Goal: Task Accomplishment & Management: Manage account settings

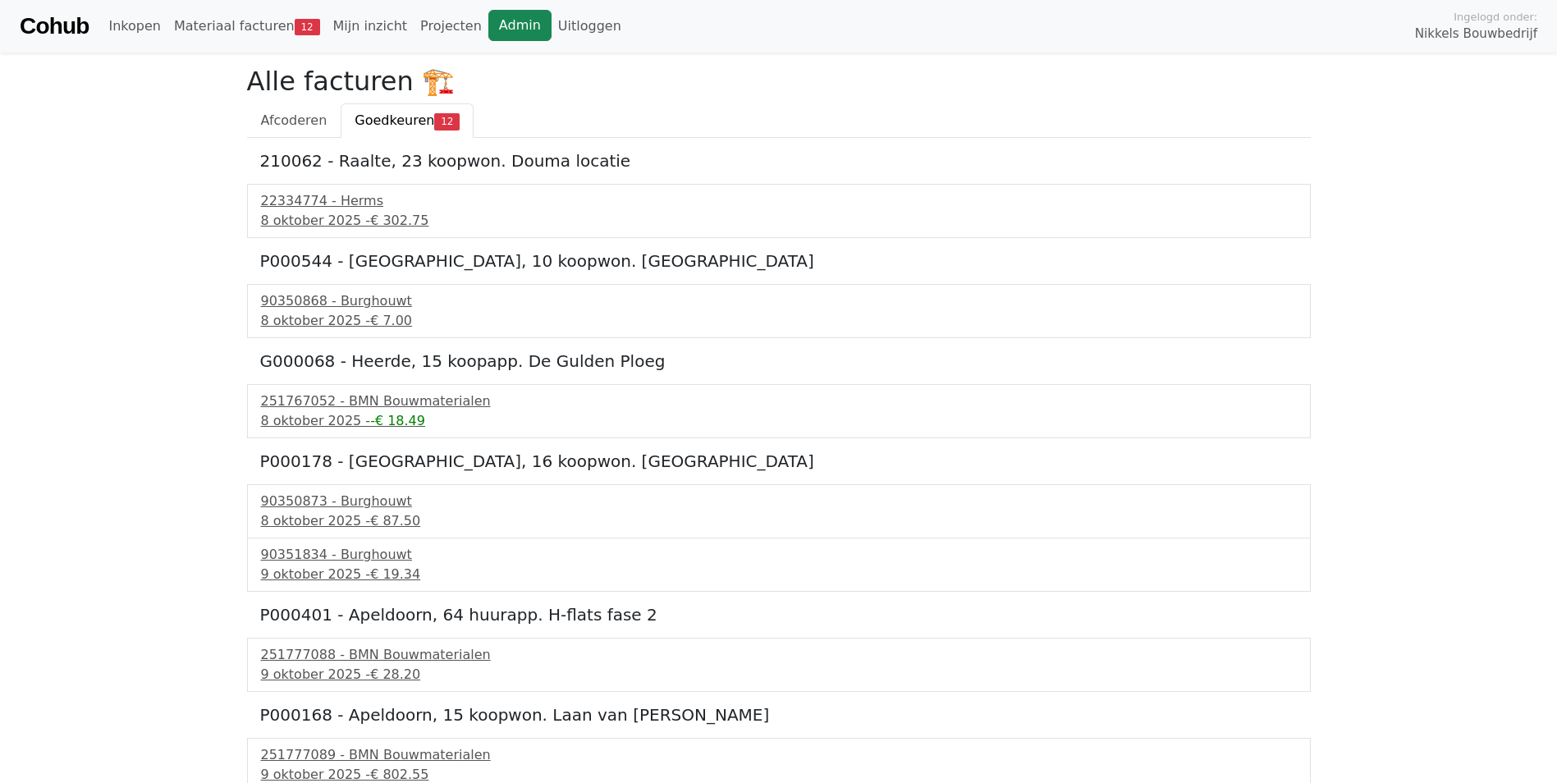
click at [488, 23] on link "Admin" at bounding box center [519, 25] width 63 height 31
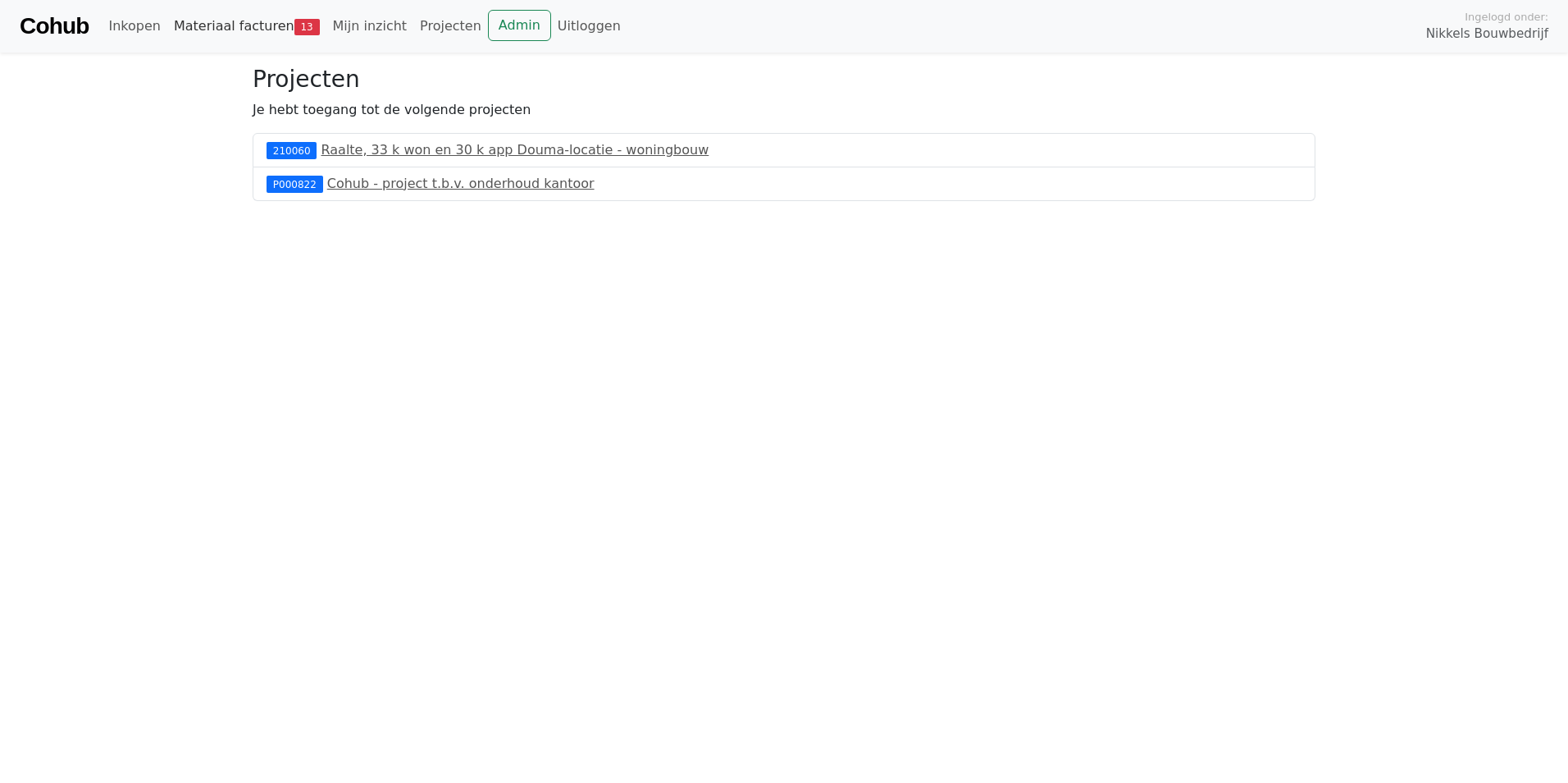
click at [258, 20] on link "Materiaal facturen 13" at bounding box center [246, 26] width 159 height 33
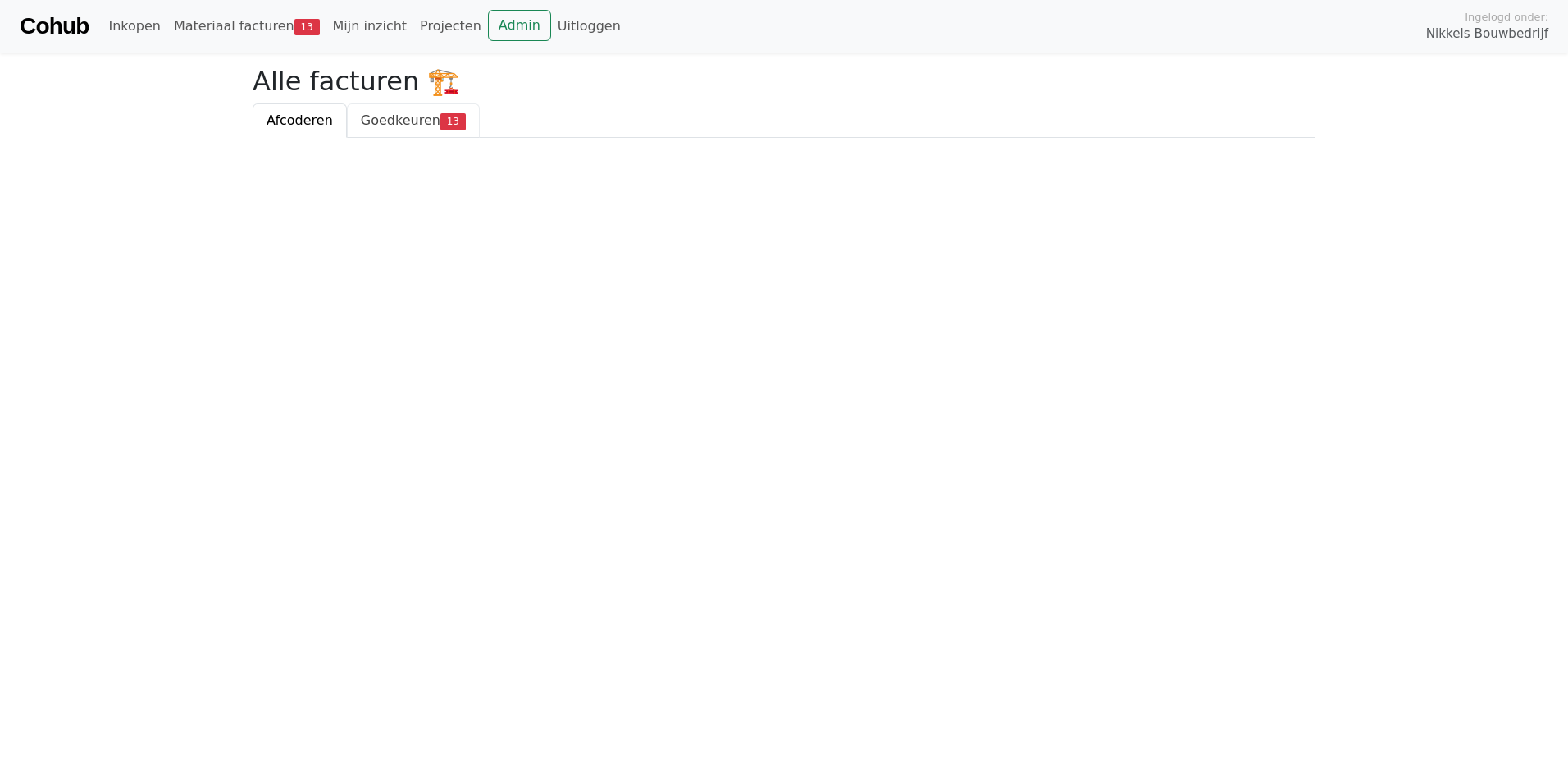
click at [401, 122] on span "Goedkeuren" at bounding box center [401, 120] width 80 height 16
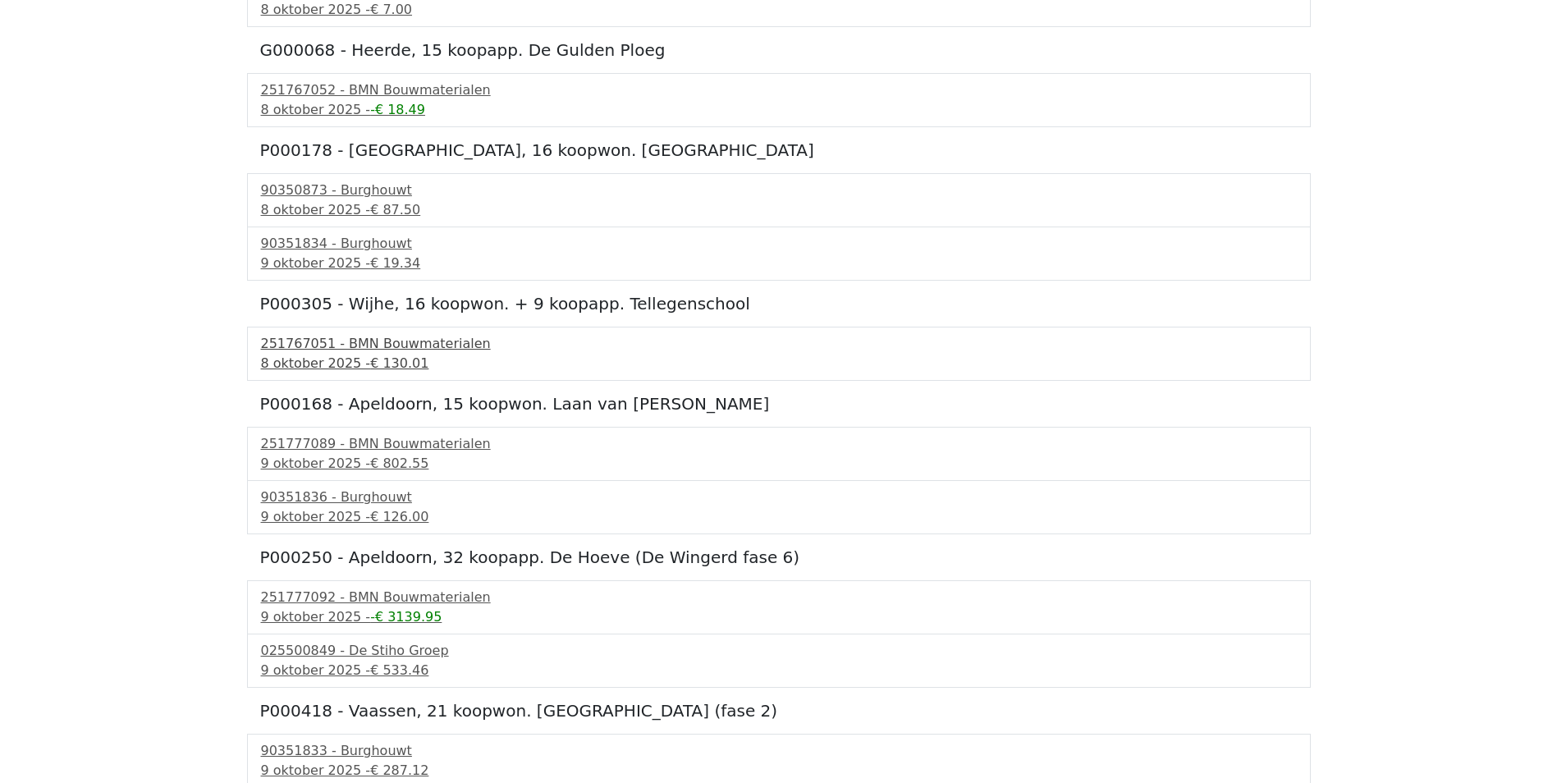
scroll to position [270, 0]
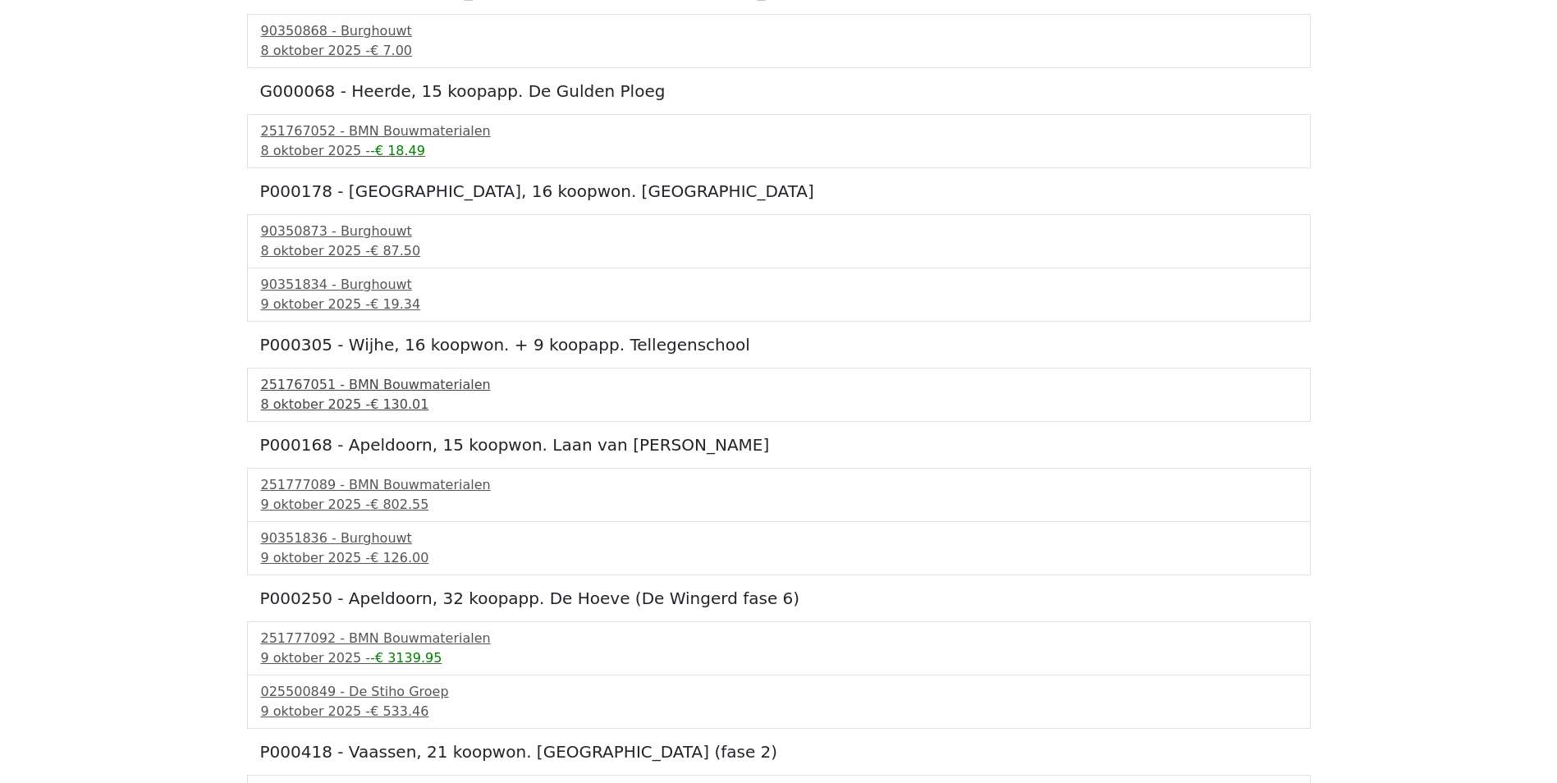
click at [341, 391] on div "251767051 - BMN Bouwmaterialen" at bounding box center [779, 385] width 1036 height 20
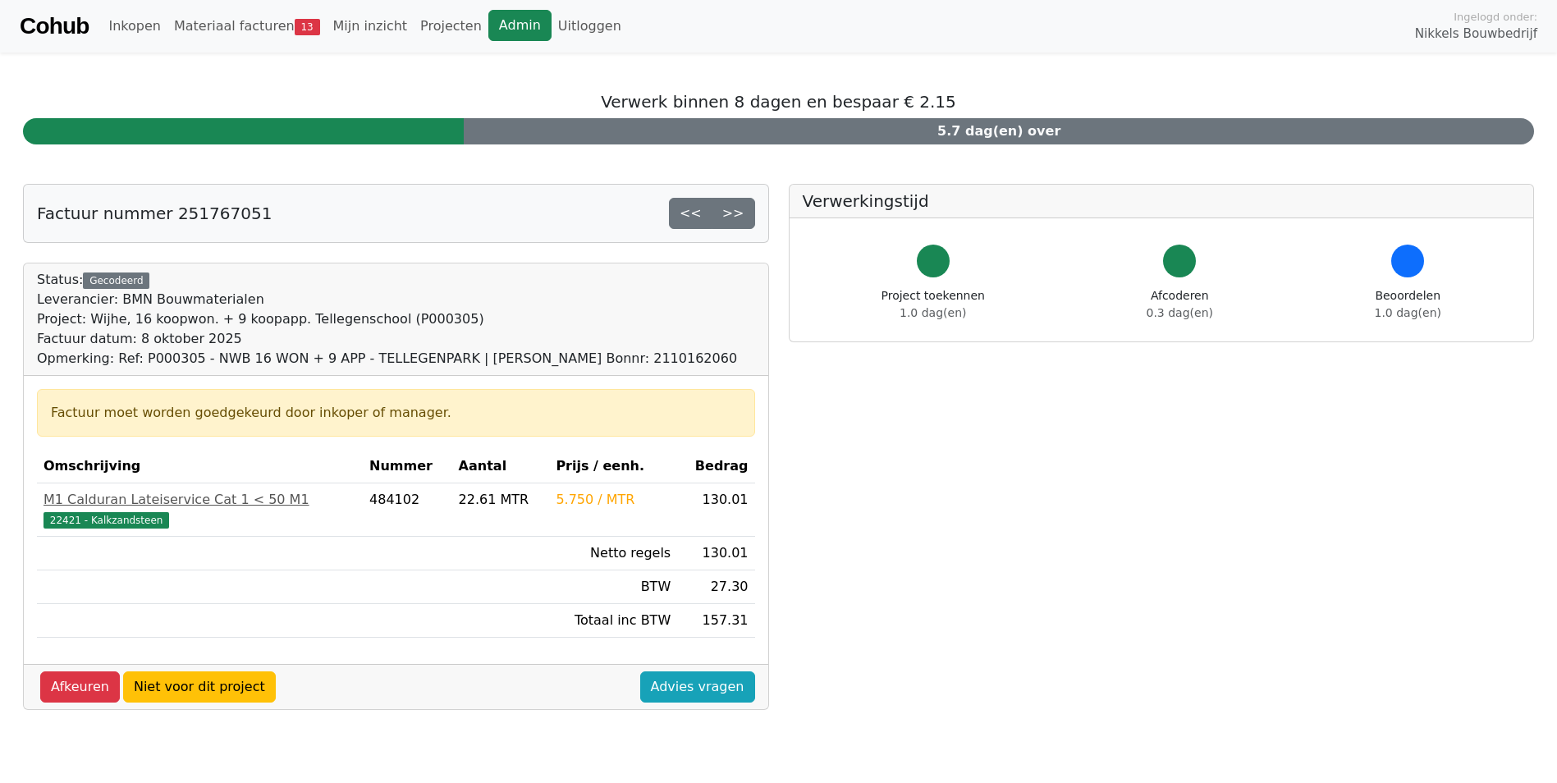
click at [488, 33] on link "Admin" at bounding box center [519, 25] width 63 height 31
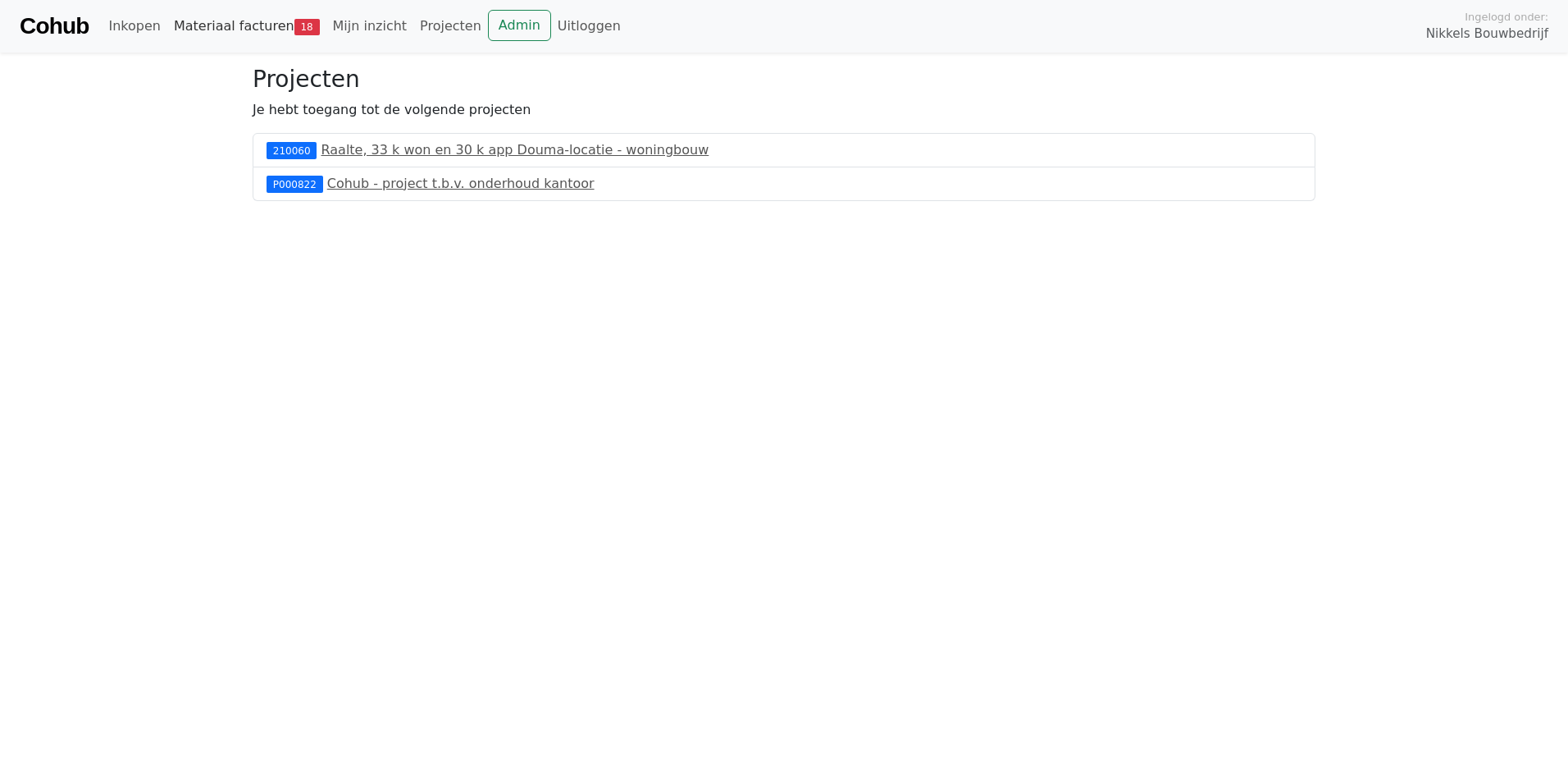
click at [230, 34] on link "Materiaal facturen 18" at bounding box center [246, 26] width 159 height 33
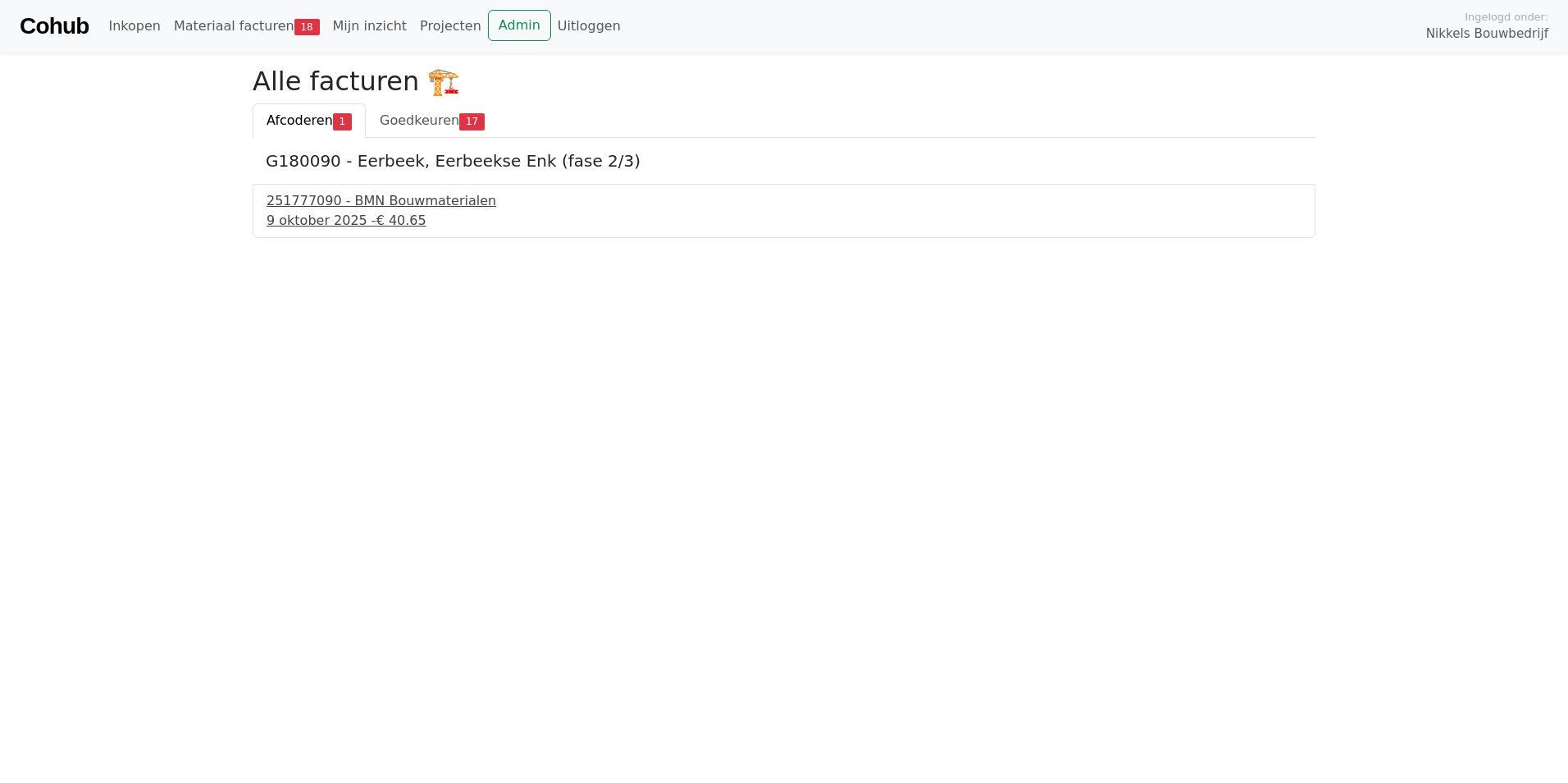
click at [339, 210] on div "251777090 - BMN Bouwmaterialen" at bounding box center [784, 201] width 1035 height 20
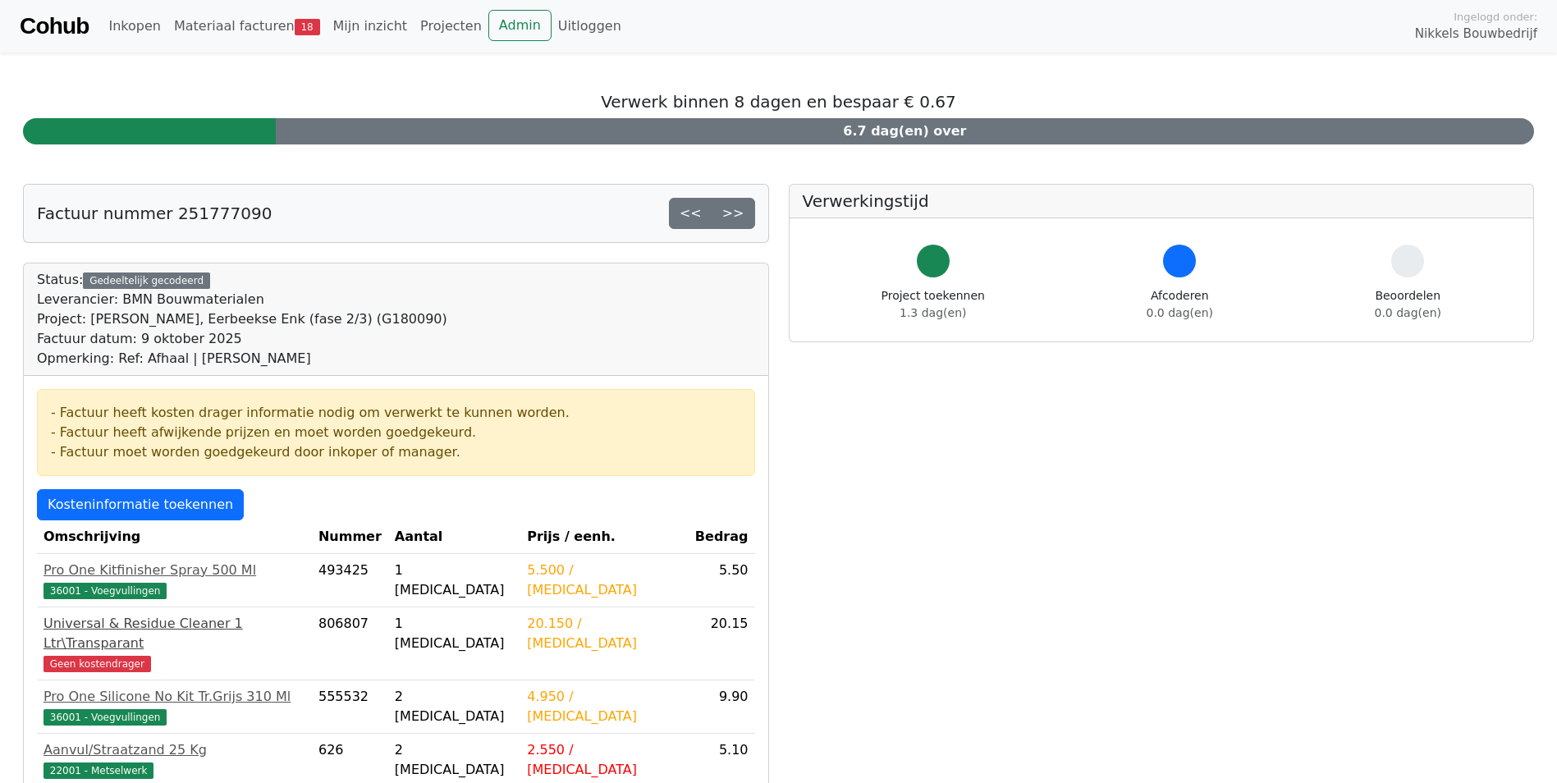
click at [222, 622] on div "Universal & Residue Cleaner 1 Ltr\Transparant" at bounding box center [174, 633] width 262 height 39
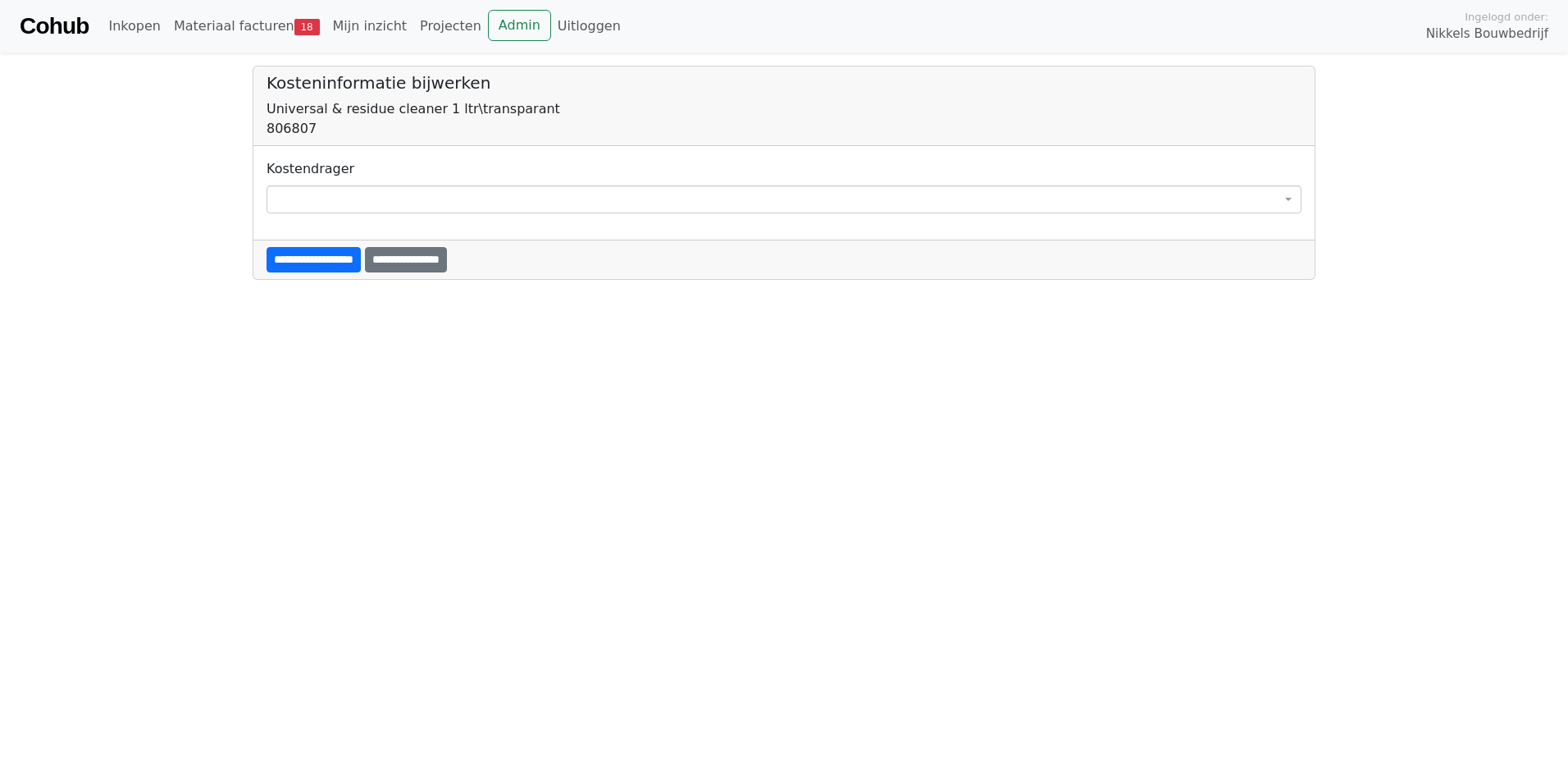
click at [338, 204] on span at bounding box center [784, 199] width 1035 height 28
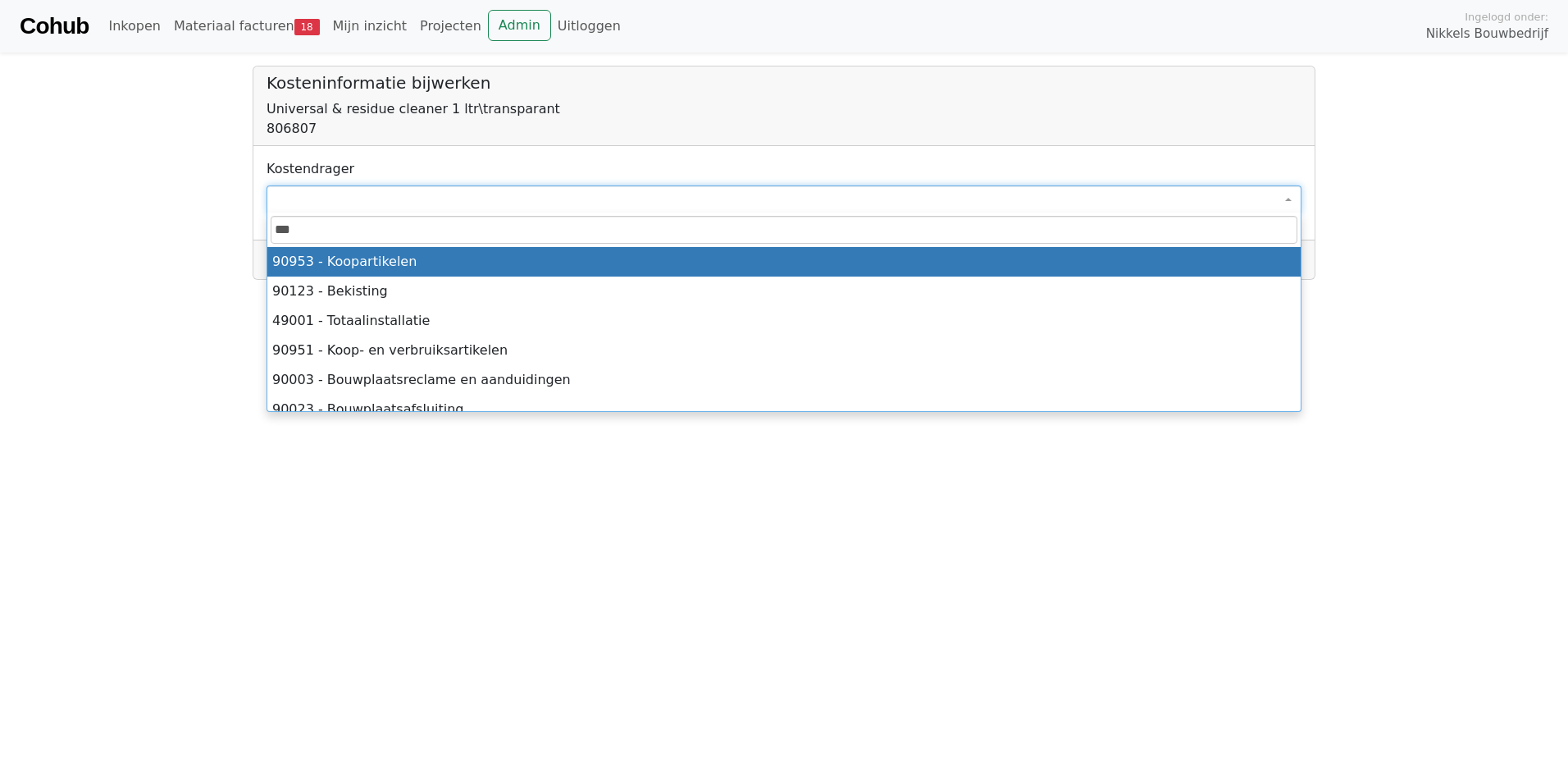
type input "****"
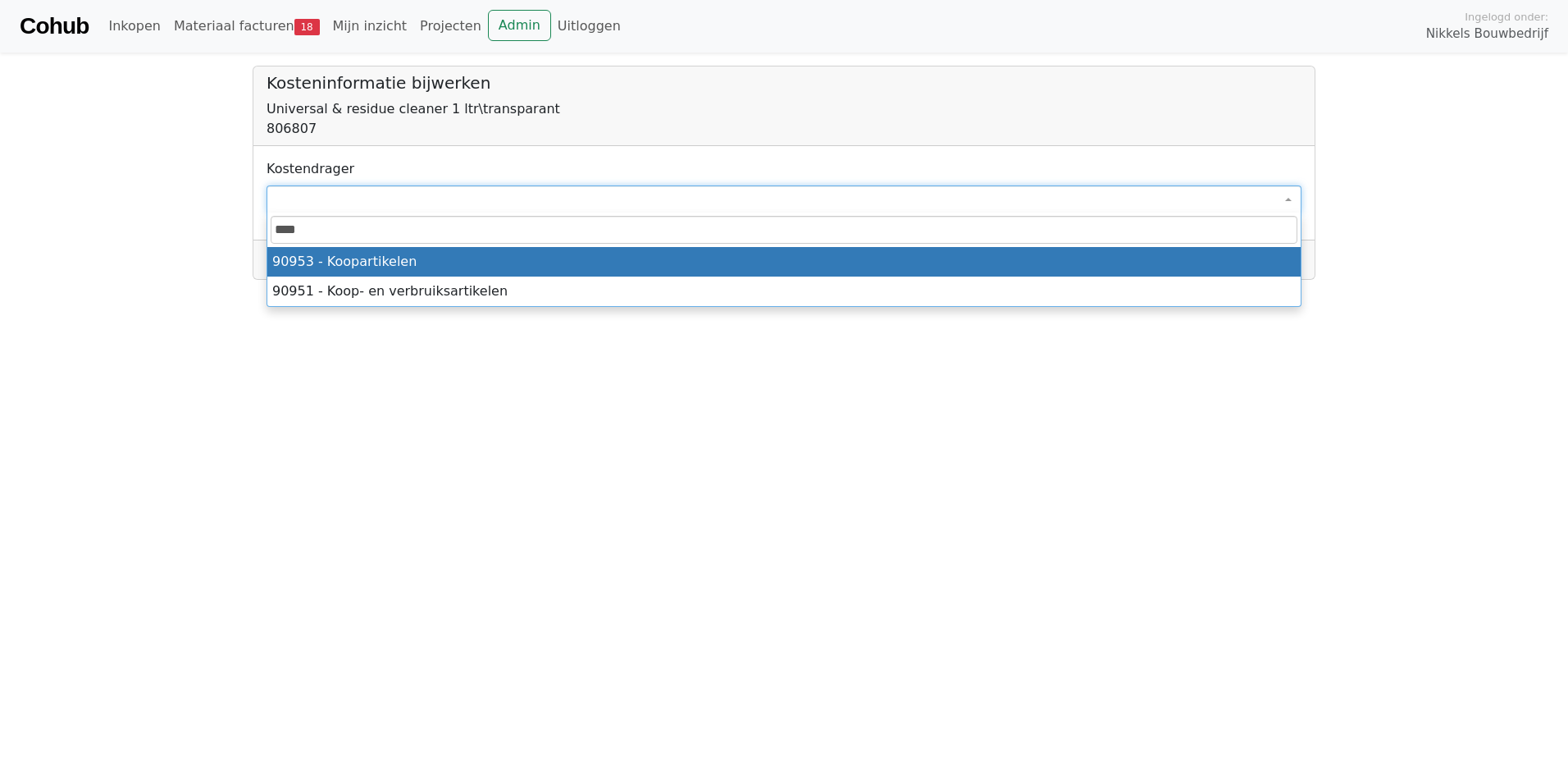
select select "*****"
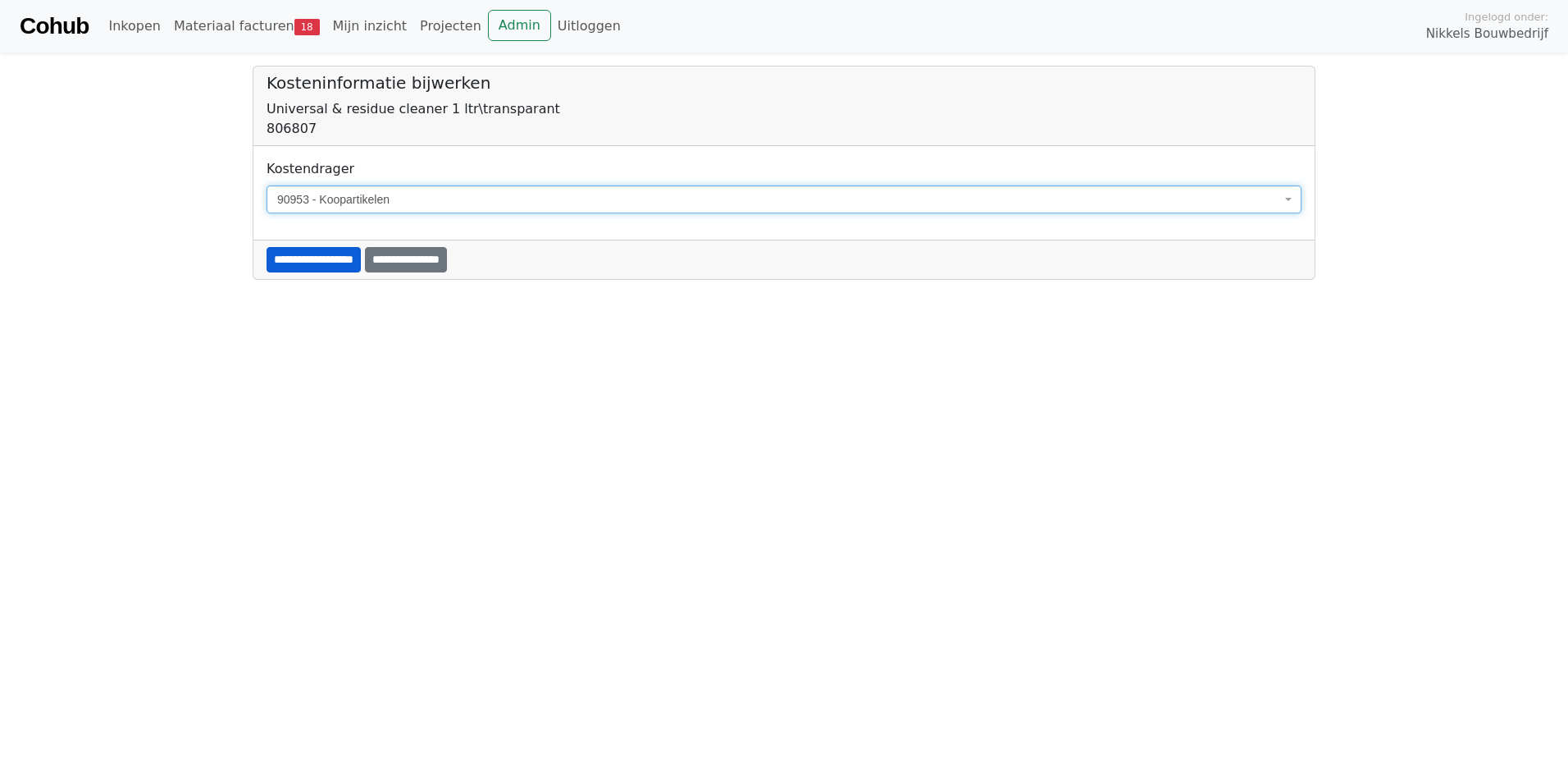
click at [311, 260] on input "**********" at bounding box center [314, 259] width 94 height 25
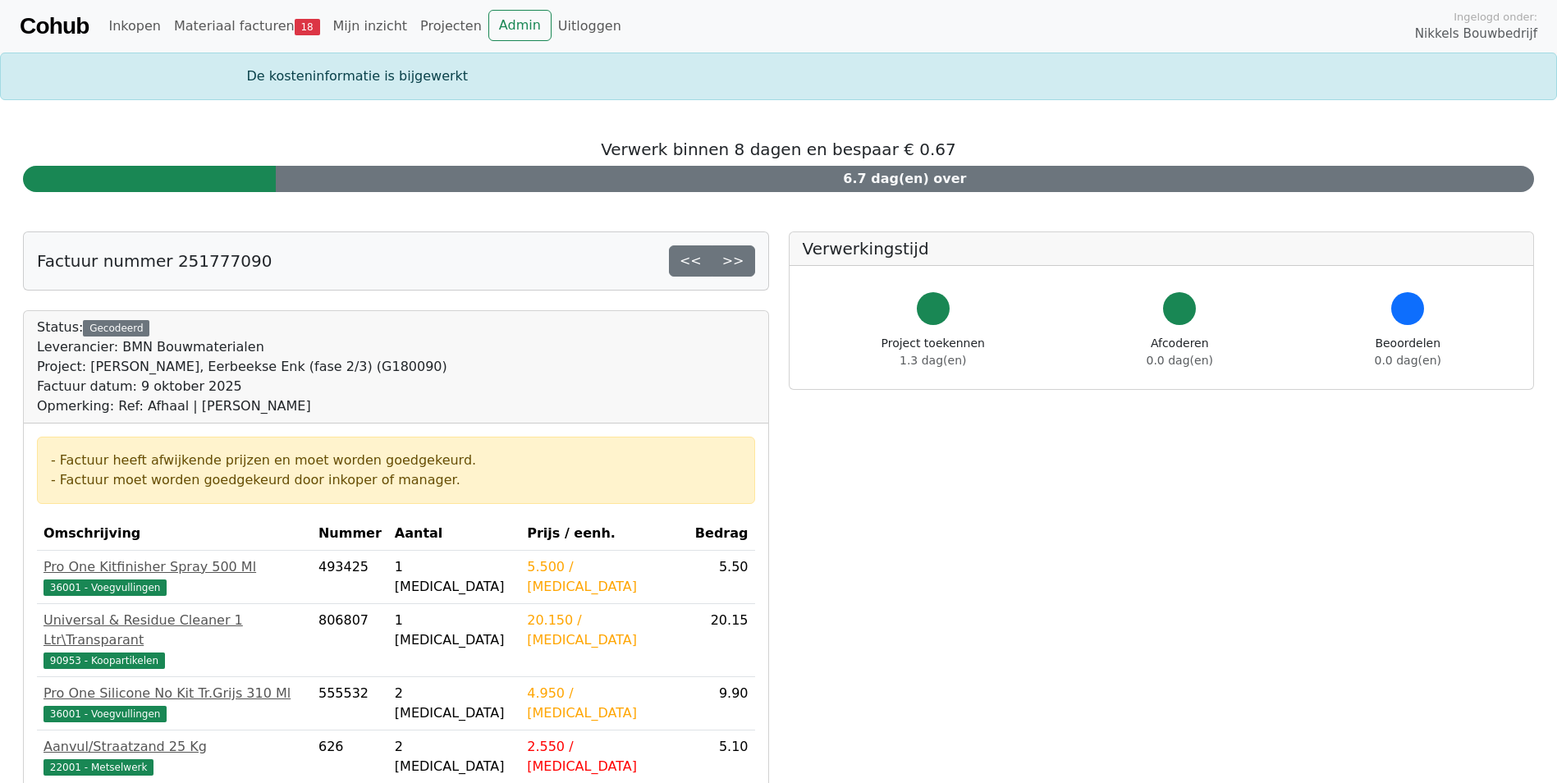
click at [95, 25] on div "Cohub Inkopen Materiaal facturen 18 Mijn inzicht Projecten Admin Uitloggen Inge…" at bounding box center [778, 26] width 1557 height 53
click at [80, 25] on link "Cohub" at bounding box center [54, 26] width 69 height 39
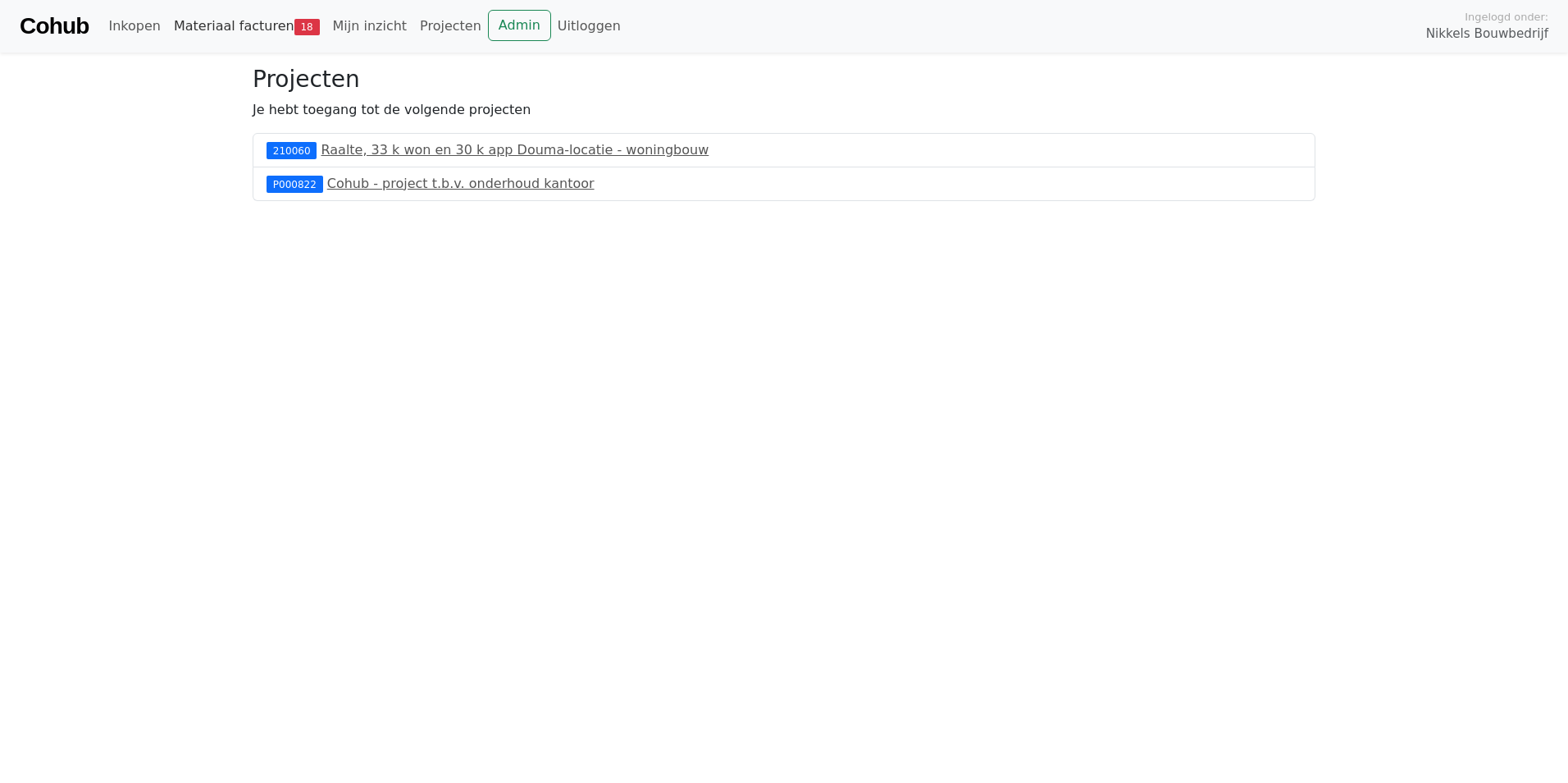
click at [268, 30] on link "Materiaal facturen 18" at bounding box center [246, 26] width 159 height 33
